Goal: Navigation & Orientation: Find specific page/section

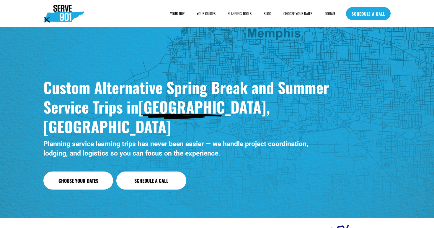
click at [0, 0] on span "HOUSING" at bounding box center [0, 0] width 0 height 0
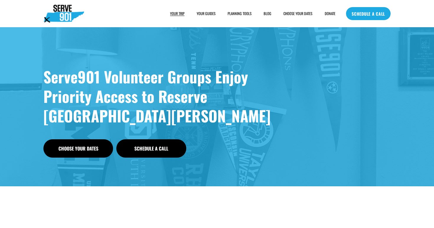
click at [0, 0] on div "FOOD" at bounding box center [0, 0] width 0 height 0
click at [0, 0] on span "FOOD" at bounding box center [0, 0] width 0 height 0
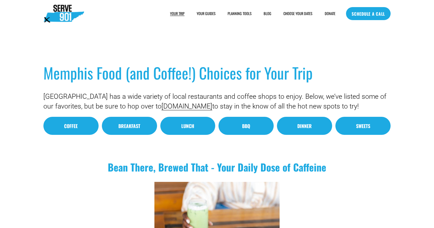
click at [0, 0] on span "HOUSING" at bounding box center [0, 0] width 0 height 0
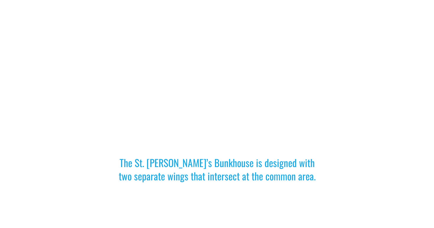
scroll to position [194, 0]
